Goal: Transaction & Acquisition: Obtain resource

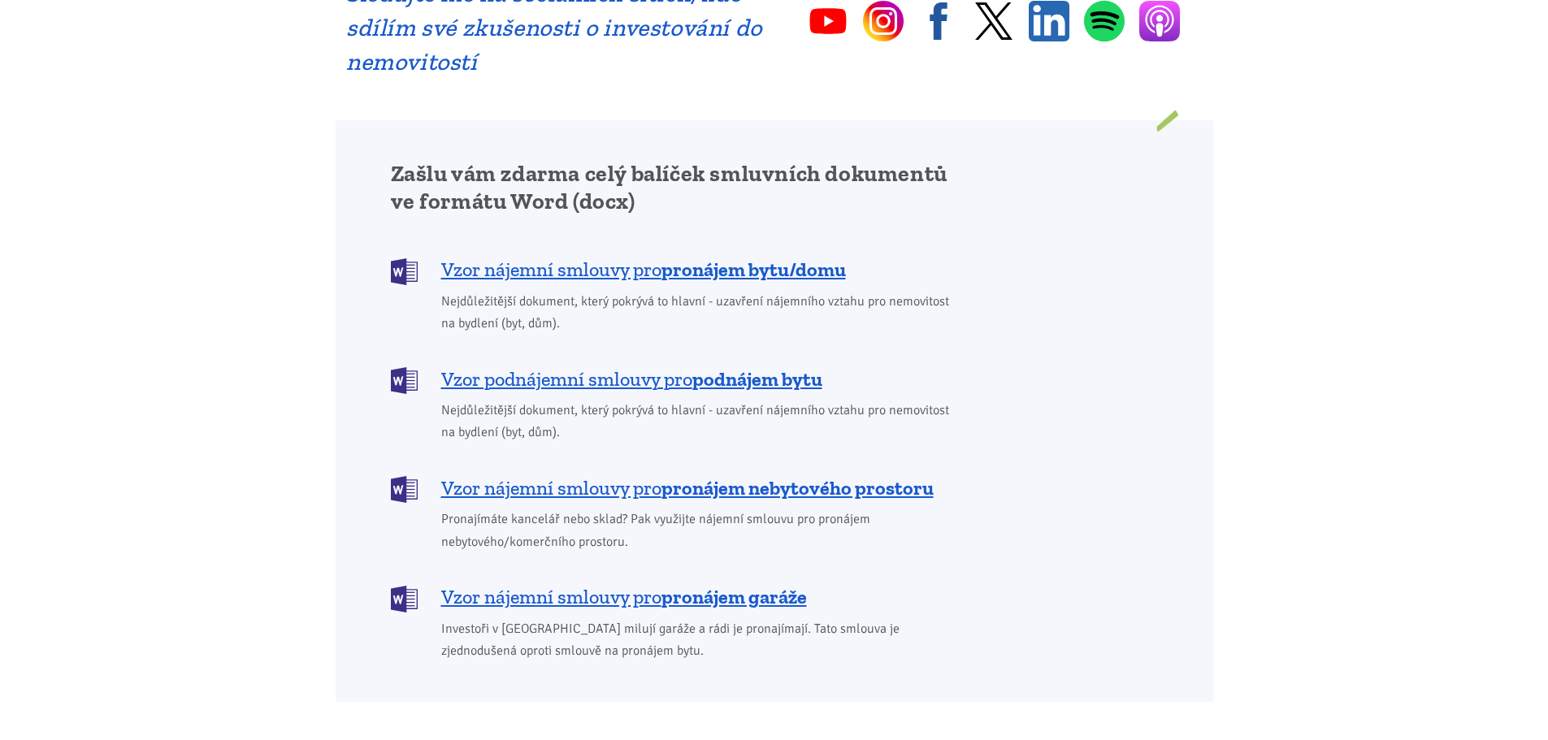
scroll to position [1219, 0]
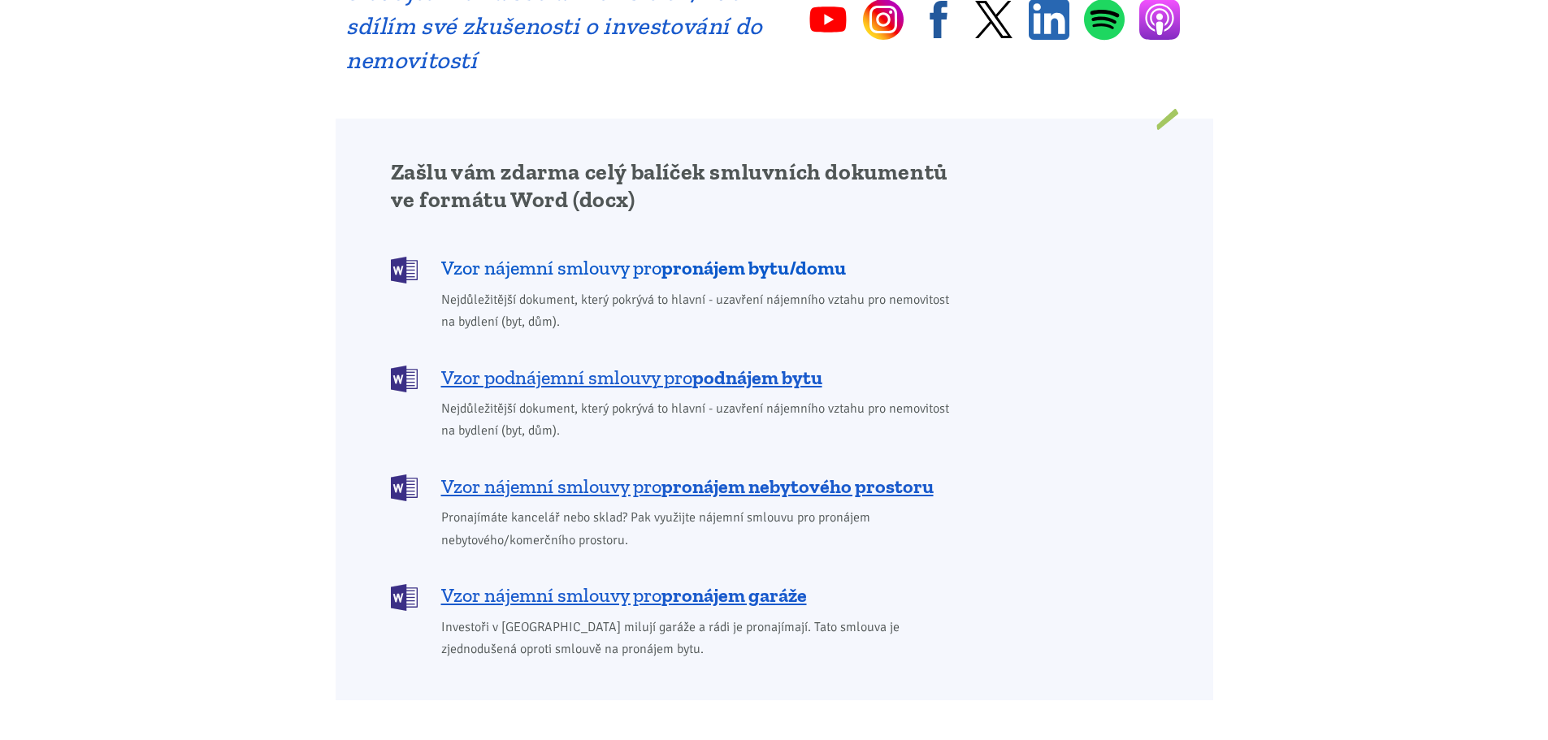
click at [661, 255] on span "Vzor nájemní smlouvy pro pronájem bytu/domu" at bounding box center [643, 268] width 405 height 26
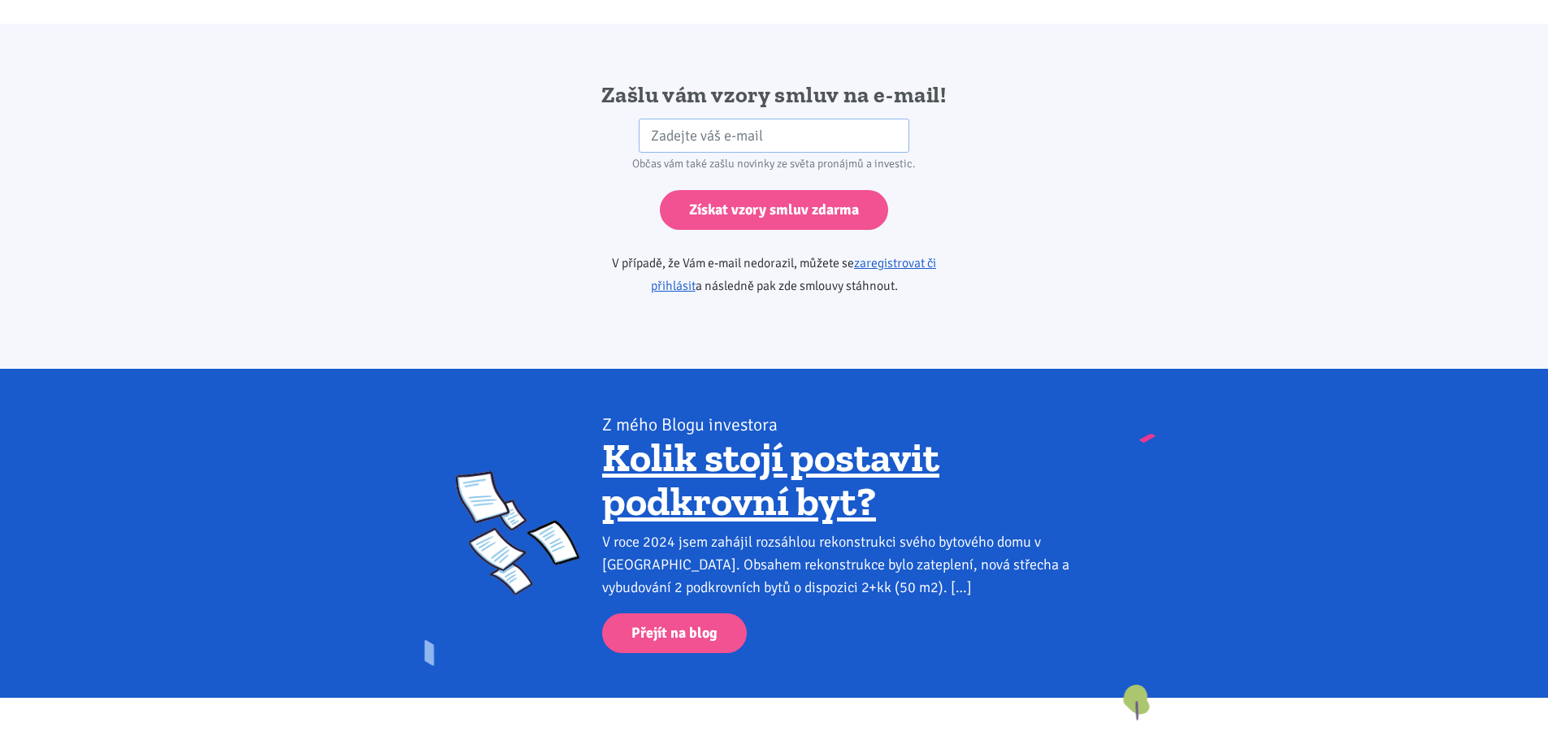
scroll to position [2714, 0]
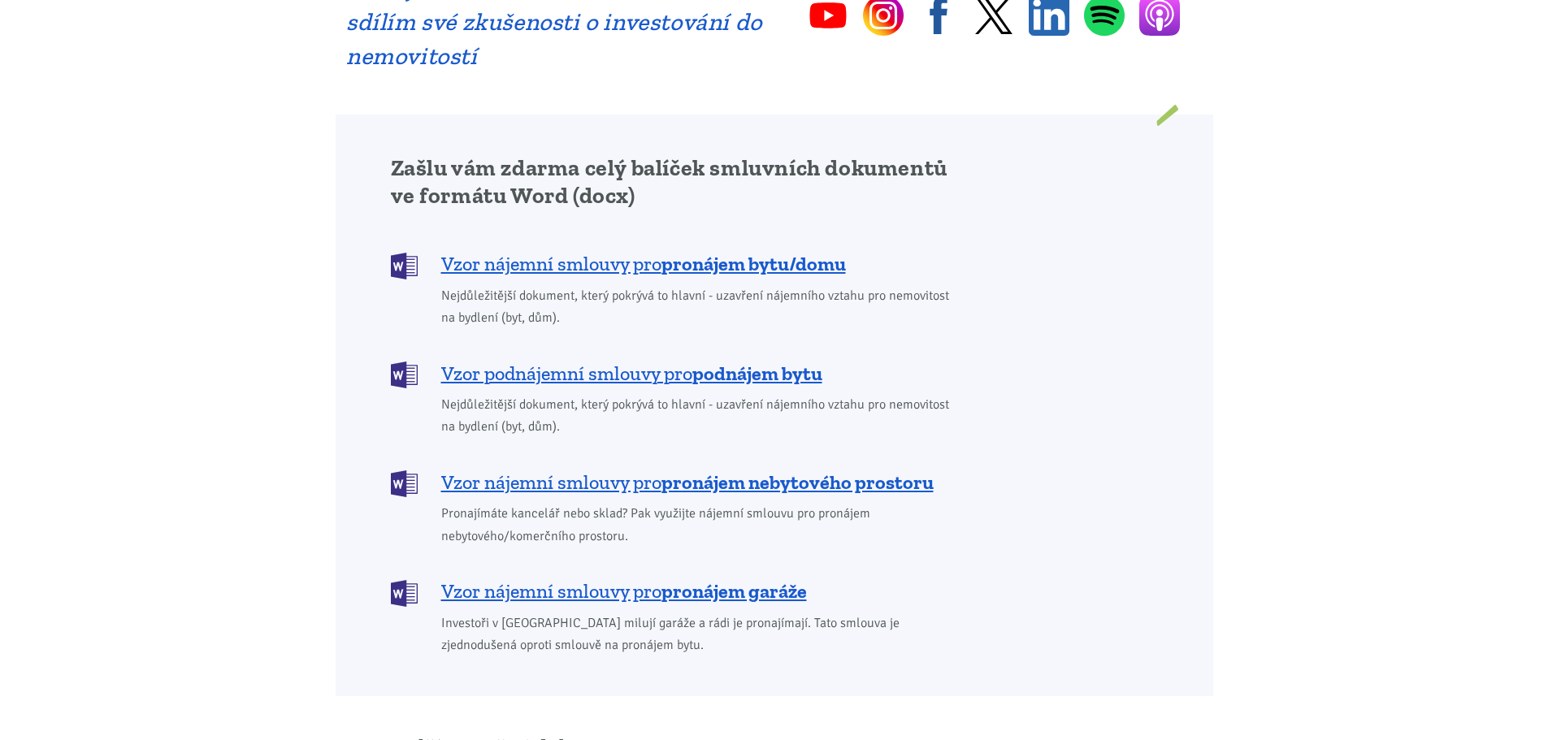
scroll to position [1219, 0]
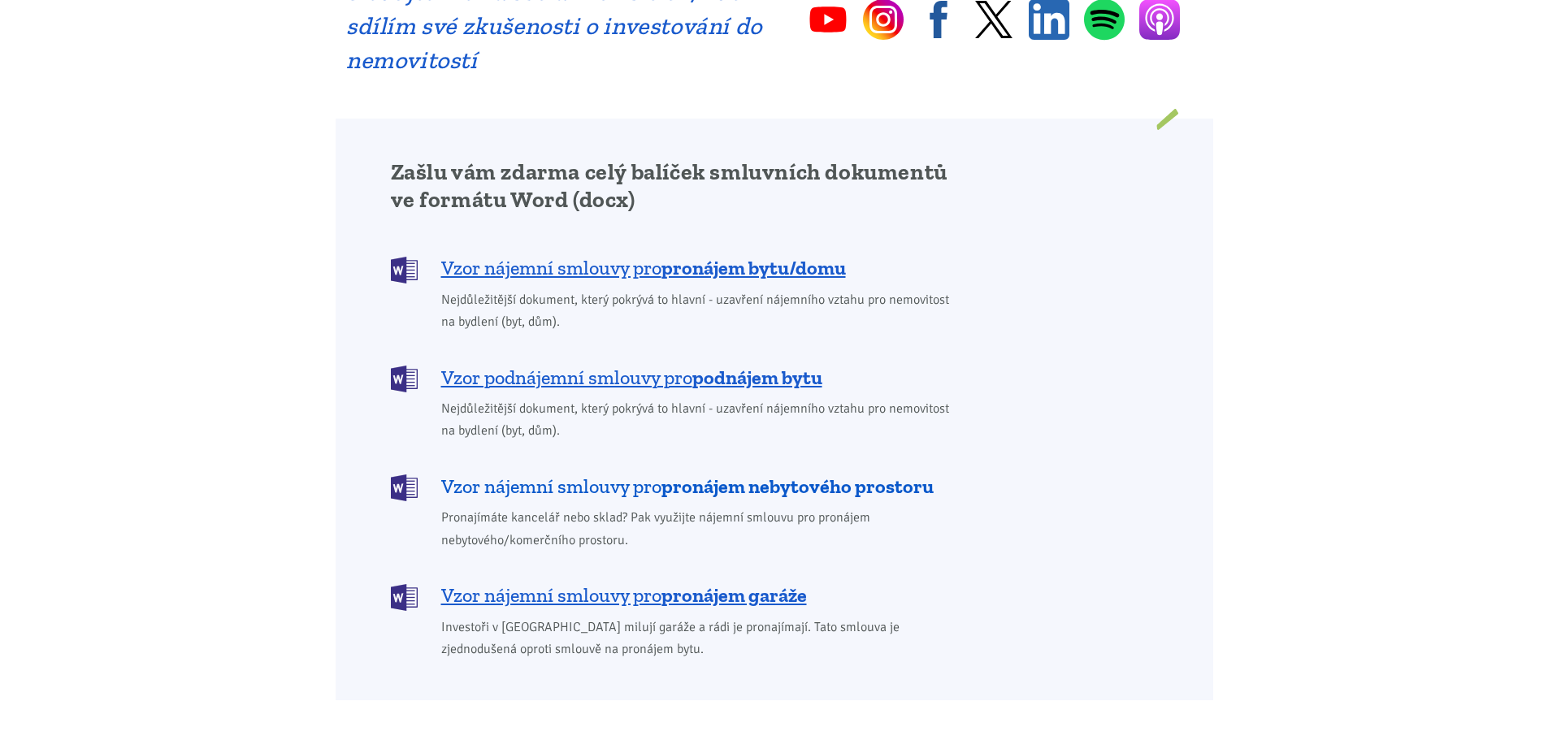
click at [793, 475] on b "pronájem nebytového prostoru" at bounding box center [797, 487] width 272 height 24
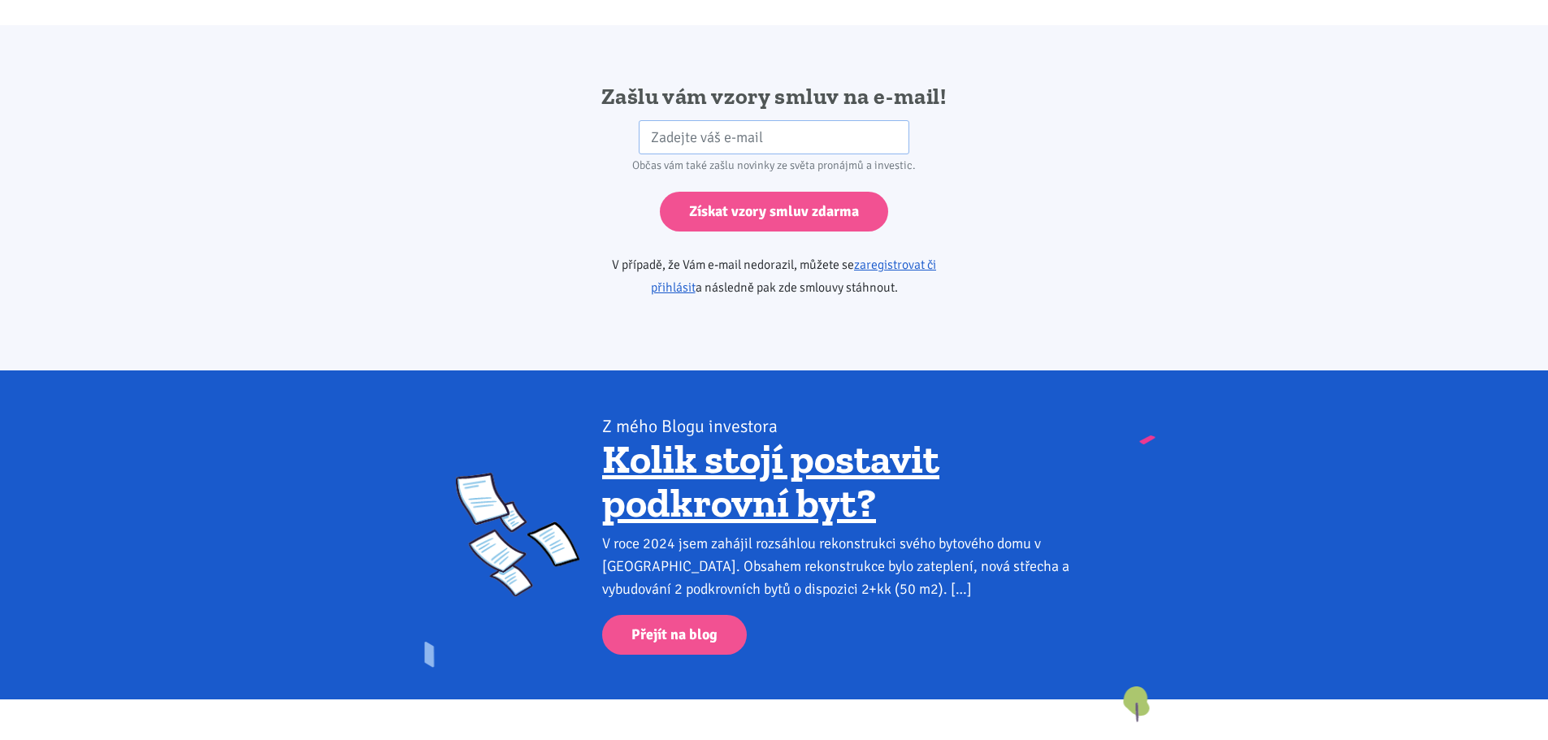
scroll to position [2714, 0]
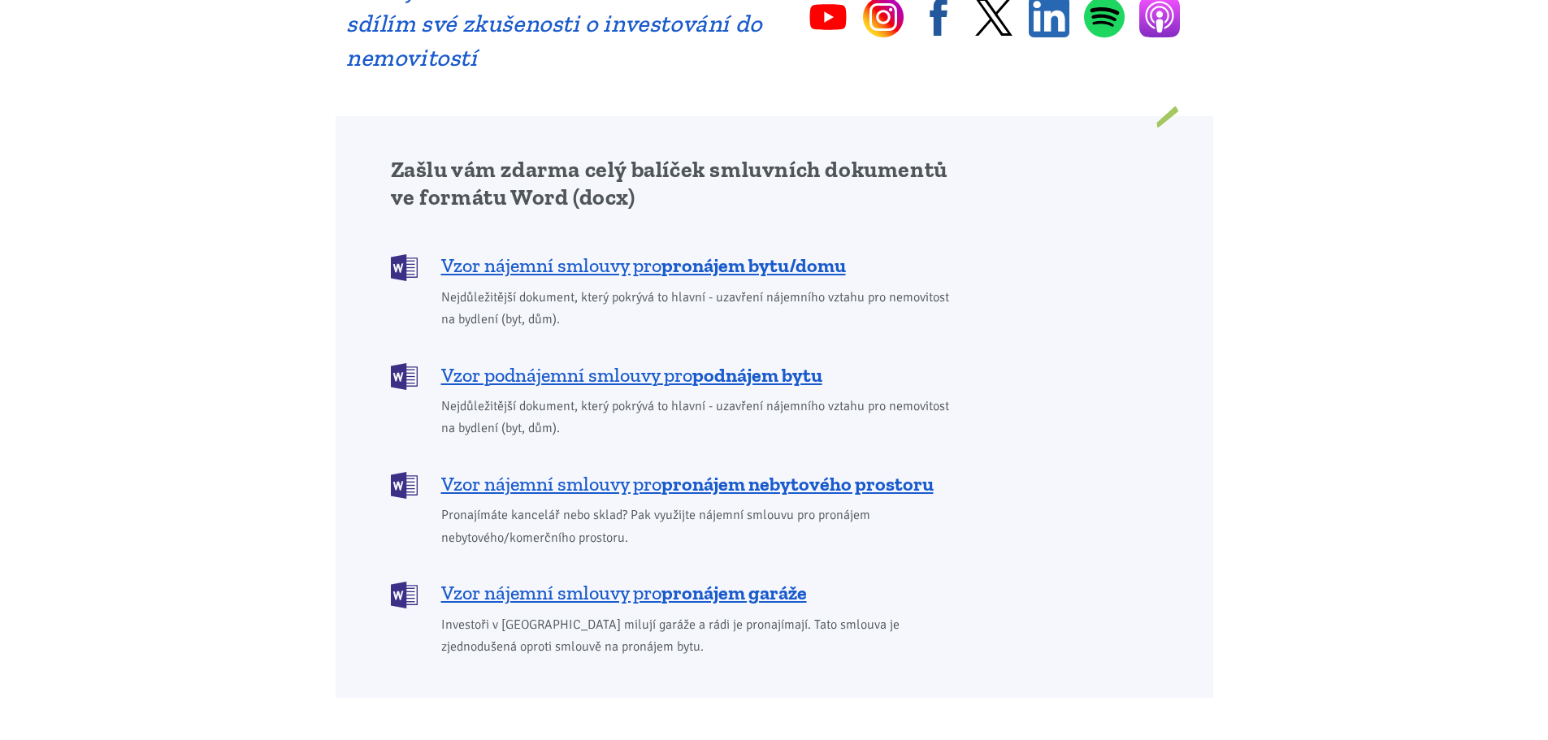
scroll to position [1219, 0]
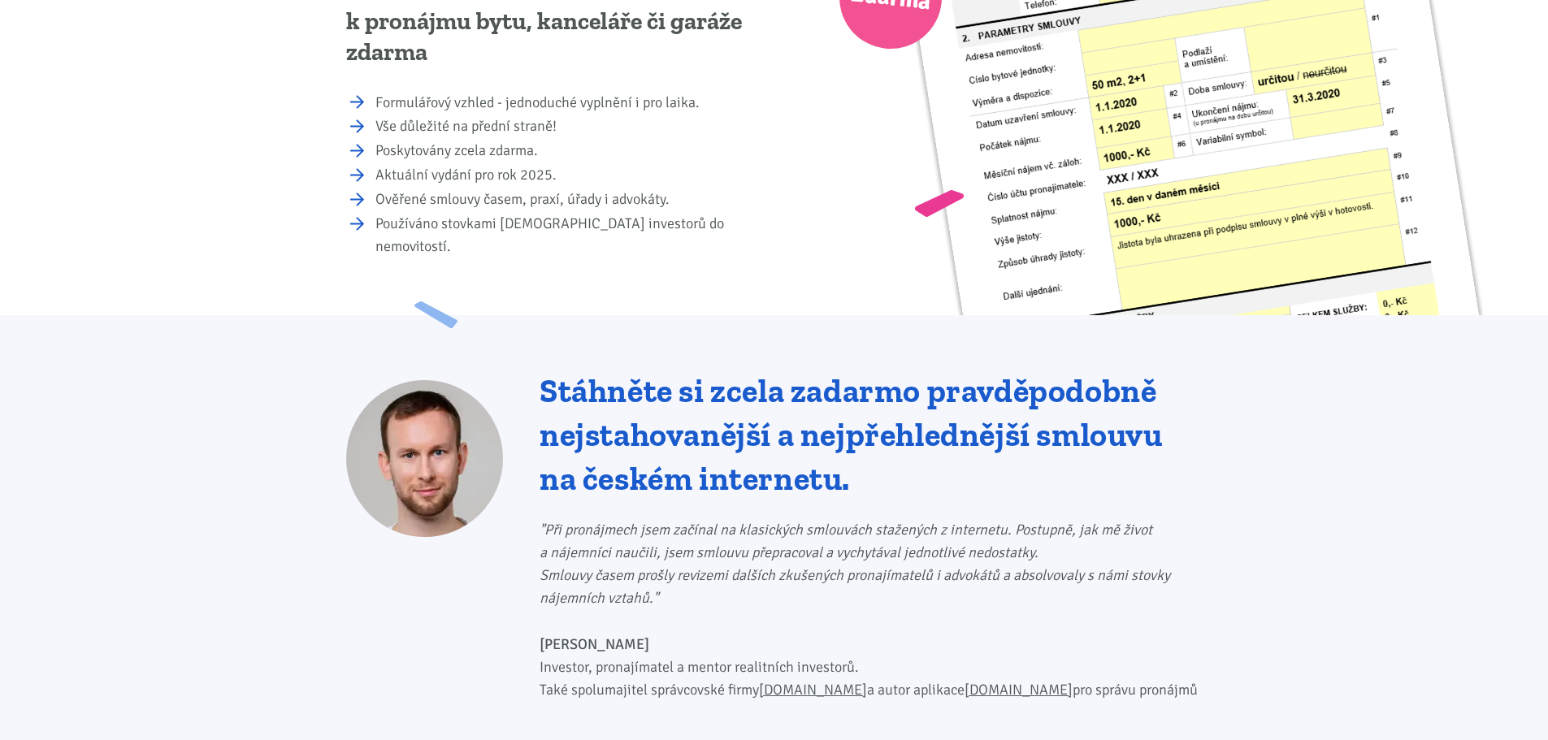
scroll to position [406, 0]
